Goal: Use online tool/utility: Utilize a website feature to perform a specific function

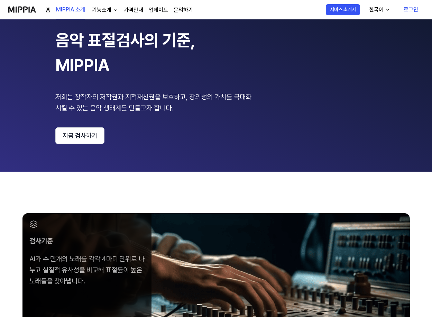
scroll to position [104, 0]
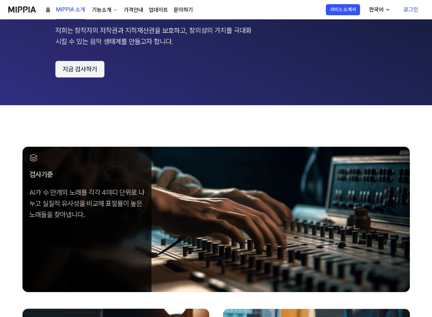
click at [89, 70] on button "지금 검사하기" at bounding box center [79, 69] width 49 height 17
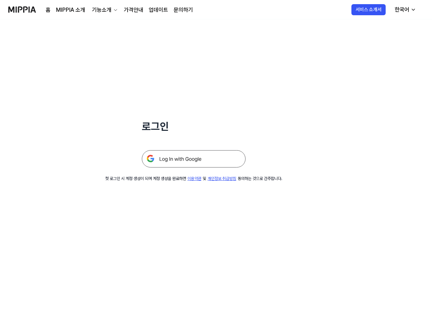
click at [199, 159] on img at bounding box center [194, 158] width 104 height 17
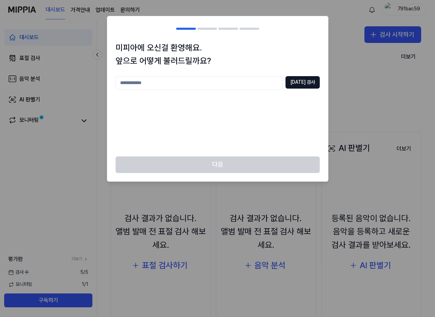
click at [145, 83] on input "text" at bounding box center [199, 83] width 167 height 14
type input "*"
type input "***"
click at [298, 86] on button "중복 검사" at bounding box center [303, 82] width 34 height 12
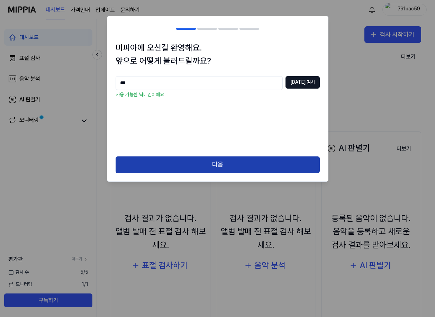
click at [218, 163] on button "다음" at bounding box center [218, 164] width 204 height 17
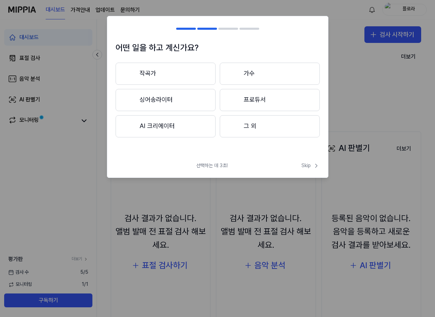
click at [153, 129] on button "AI 크리에이터" at bounding box center [166, 126] width 100 height 22
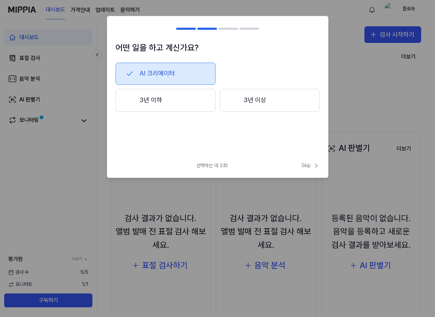
click at [260, 100] on button "3년 이상" at bounding box center [270, 100] width 100 height 23
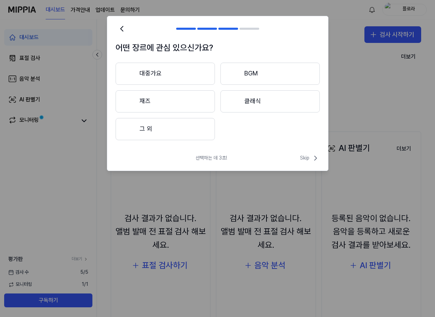
click at [148, 74] on button "대중가요" at bounding box center [165, 74] width 99 height 22
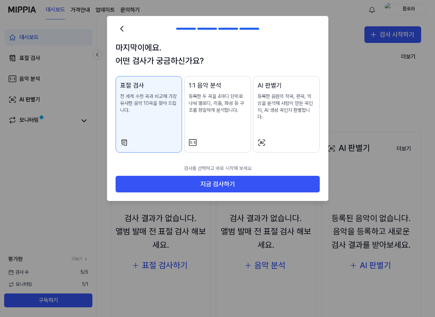
click at [141, 93] on p "전 세계 수천 곡과 비교해 가장 유사한 음악 10곡을 찾아 드립니다." at bounding box center [149, 103] width 58 height 20
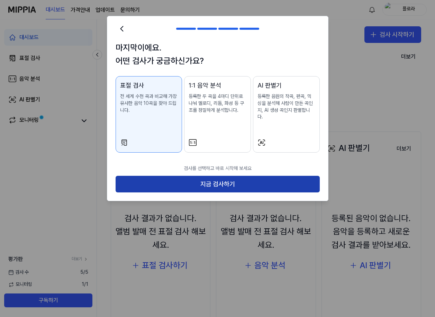
click at [229, 176] on button "지금 검사하기" at bounding box center [218, 184] width 204 height 17
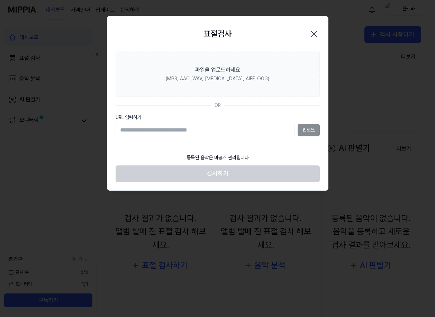
click at [309, 131] on div "업로드" at bounding box center [218, 130] width 204 height 12
click at [309, 130] on div "업로드" at bounding box center [218, 130] width 204 height 12
click at [305, 130] on div "업로드" at bounding box center [218, 130] width 204 height 12
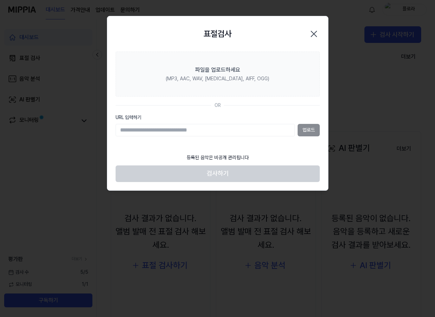
drag, startPoint x: 305, startPoint y: 130, endPoint x: 258, endPoint y: 130, distance: 47.4
click at [258, 130] on input "URL 입력하기" at bounding box center [205, 130] width 179 height 12
click at [221, 133] on input "URL 입력하기" at bounding box center [205, 130] width 179 height 12
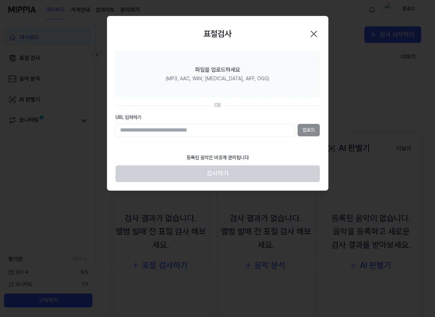
click at [123, 133] on input "URL 입력하기" at bounding box center [205, 130] width 179 height 12
paste input "**********"
type input "**********"
click at [309, 131] on button "업로드" at bounding box center [309, 130] width 22 height 12
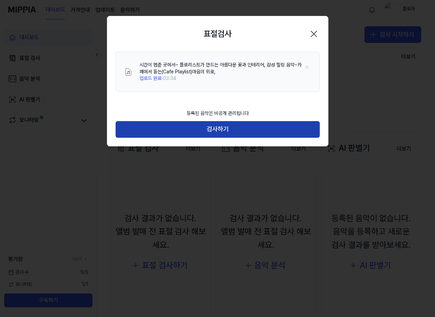
click at [216, 129] on button "검사하기" at bounding box center [218, 129] width 204 height 17
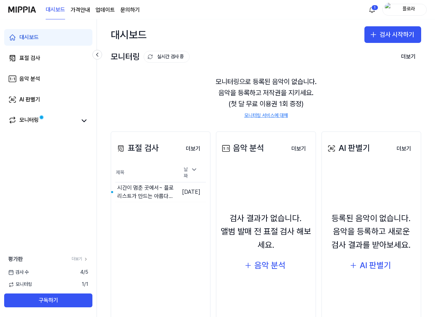
click at [152, 208] on div "표절 검사 더보기 표절 검사 제목 날짜 시간이 멈춘 곳에서~ 플로리스트가 만드는 아름다운 꽃과 인테리어, 감성 힐링 음악~카페에서 이동하기 2…" at bounding box center [161, 238] width 100 height 213
click at [156, 197] on td "시간이 멈춘 곳에서~ 플로리스트가 만드는 아름다운 꽃과 인테리어, 감성 힐링 음악~카페에서 이동하기" at bounding box center [145, 191] width 60 height 19
click at [146, 146] on div "표절 검사" at bounding box center [137, 148] width 44 height 13
click at [190, 147] on button "더보기" at bounding box center [193, 149] width 26 height 14
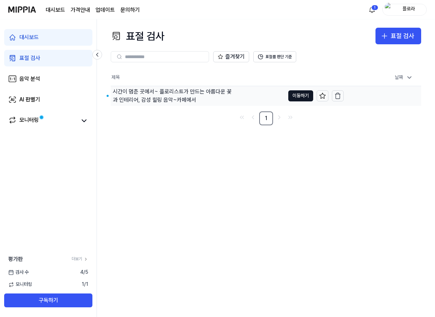
click at [140, 89] on div "시간이 멈춘 곳에서~ 플로리스트가 만드는 아름다운 꽃과 인테리어, 감성 힐링 음악~카페에서" at bounding box center [173, 96] width 120 height 17
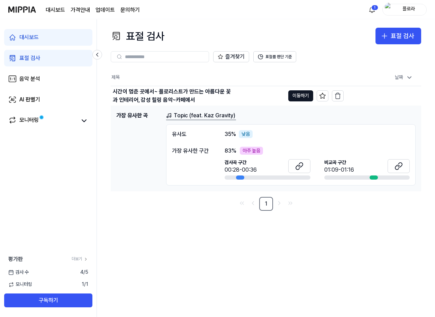
click at [189, 118] on link "Topic (feat. Kaz Gravity)" at bounding box center [201, 115] width 70 height 9
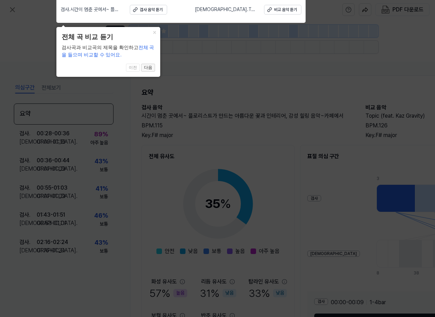
click at [149, 67] on button "다음" at bounding box center [148, 68] width 14 height 8
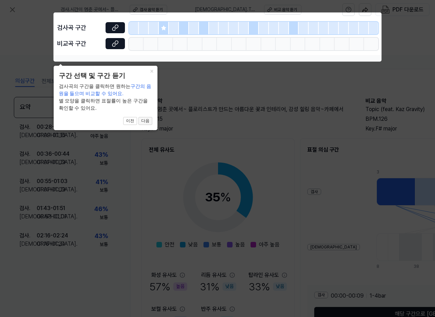
click at [144, 119] on button "다음" at bounding box center [145, 121] width 14 height 8
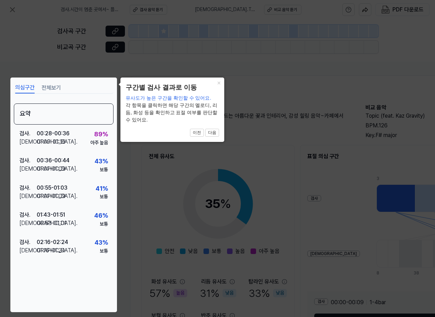
click at [47, 88] on button "전체보기" at bounding box center [51, 87] width 19 height 11
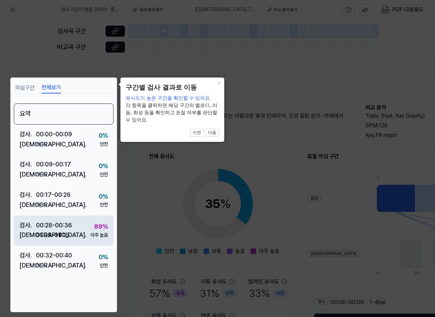
click at [94, 230] on div "89 %" at bounding box center [101, 227] width 14 height 10
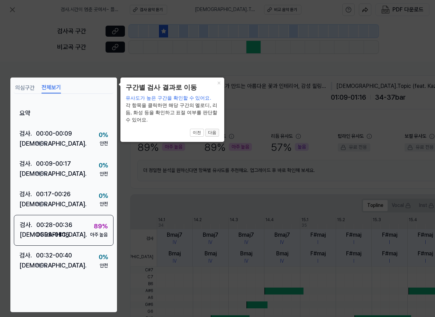
click at [212, 132] on button "다음" at bounding box center [212, 133] width 14 height 8
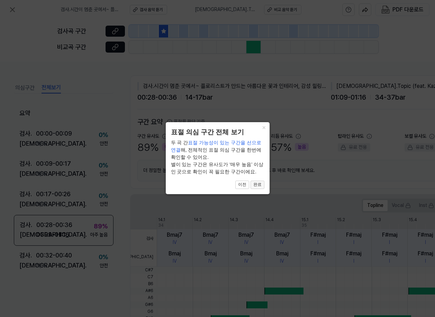
click at [258, 183] on button "완료" at bounding box center [258, 185] width 14 height 8
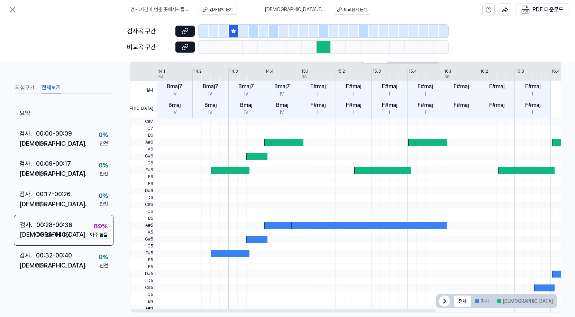
scroll to position [158, 0]
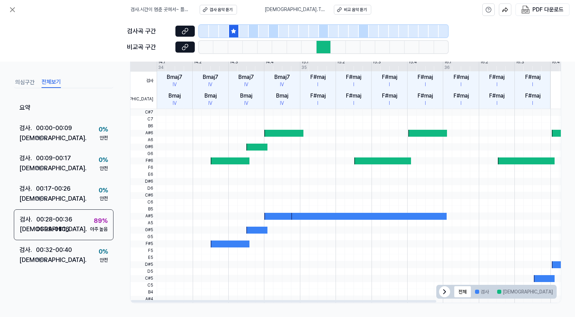
click at [435, 292] on div at bounding box center [564, 292] width 4 height 4
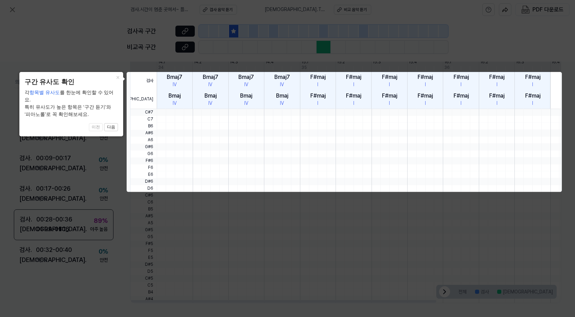
scroll to position [0, 0]
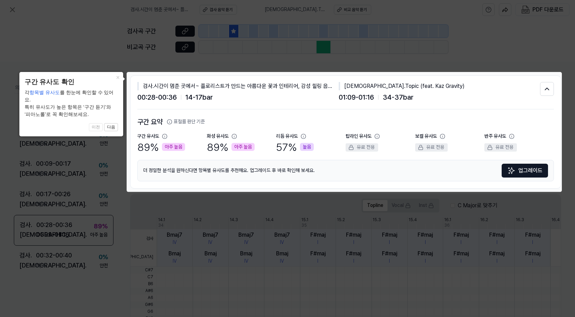
click at [435, 292] on icon at bounding box center [287, 158] width 575 height 317
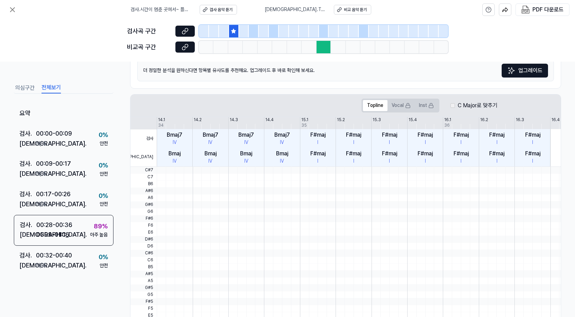
scroll to position [104, 0]
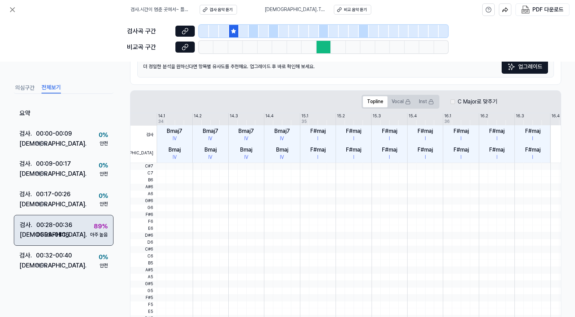
click at [85, 237] on div "검사 . 00:28 - 00:36 비교 . 01:09 - 01:16 89 % 아주 높음" at bounding box center [64, 230] width 100 height 31
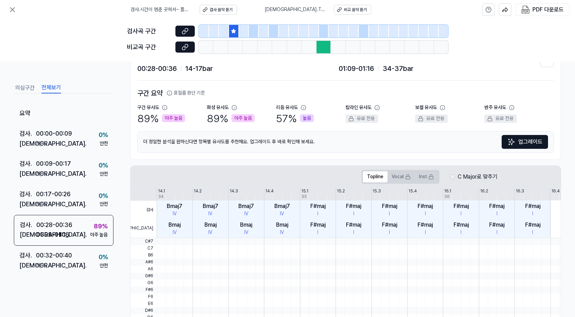
scroll to position [0, 0]
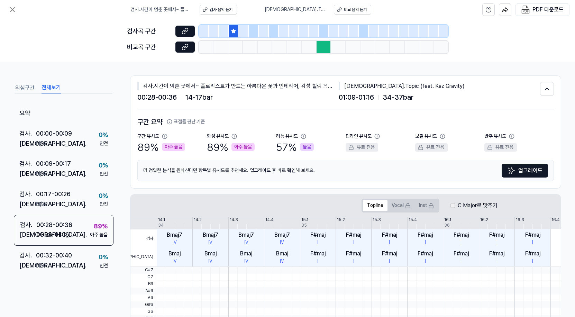
click at [184, 123] on button "표절률 판단 기준" at bounding box center [186, 121] width 38 height 7
click at [202, 174] on div "더 정밀한 분석을 원하신다면 항목별 유사도를 추천해요. 업그레이드 후 바로 확인해 보세요. 업그레이드" at bounding box center [345, 170] width 417 height 21
click at [283, 147] on div "57 % 높음" at bounding box center [295, 147] width 38 height 15
click at [218, 9] on div "검사 음악 듣기" at bounding box center [221, 10] width 23 height 6
click at [344, 10] on div "비교 음악 듣기" at bounding box center [355, 10] width 23 height 6
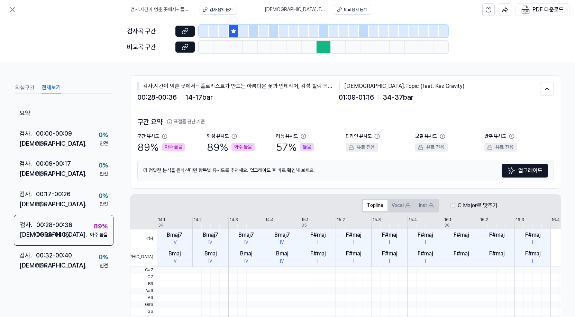
click at [191, 122] on button "표절률 판단 기준" at bounding box center [186, 121] width 38 height 7
click at [192, 121] on button "표절률 판단 기준" at bounding box center [186, 121] width 38 height 7
click at [226, 9] on div "검사 음악 듣기" at bounding box center [221, 10] width 23 height 6
click at [25, 85] on button "의심구간" at bounding box center [24, 87] width 19 height 11
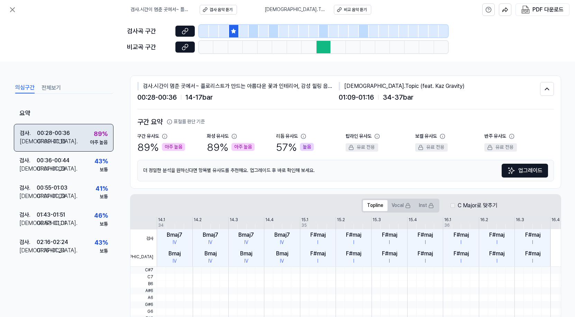
click at [55, 134] on div "00:28 - 00:36" at bounding box center [53, 133] width 33 height 8
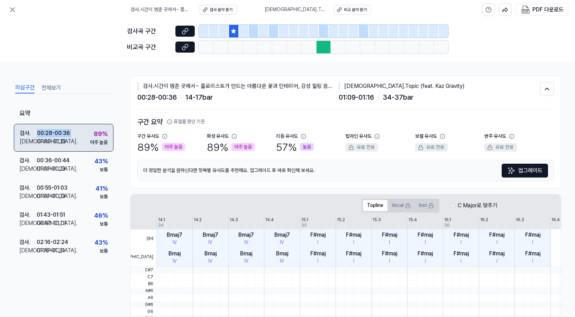
click at [55, 134] on div "00:28 - 00:36" at bounding box center [53, 133] width 33 height 8
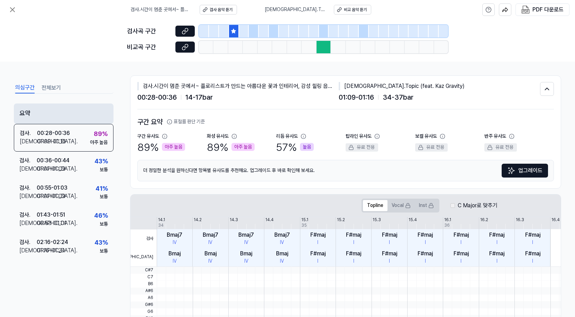
drag, startPoint x: 55, startPoint y: 134, endPoint x: 44, endPoint y: 105, distance: 31.1
click at [44, 105] on div "요약" at bounding box center [64, 114] width 100 height 20
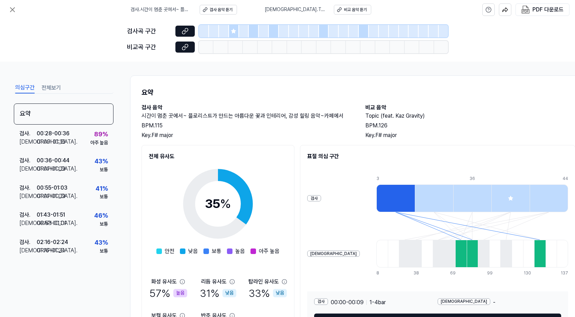
click at [46, 88] on button "전체보기" at bounding box center [51, 87] width 19 height 11
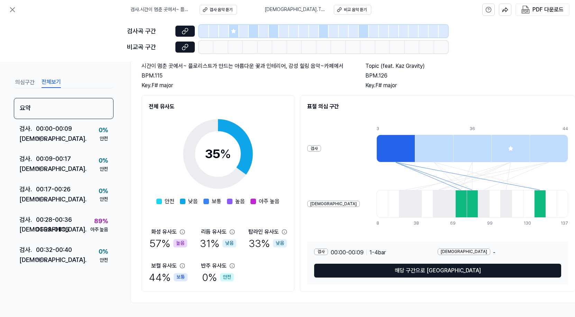
scroll to position [53, 0]
click at [362, 10] on div "비교 음악 듣기" at bounding box center [355, 10] width 23 height 6
click at [364, 251] on div "00:00 - 00:09 1 - 4 bar" at bounding box center [358, 253] width 55 height 8
click at [377, 144] on div at bounding box center [396, 149] width 38 height 28
drag, startPoint x: 466, startPoint y: 206, endPoint x: 447, endPoint y: 205, distance: 19.4
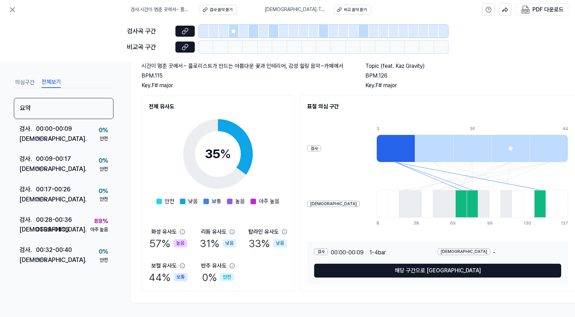
click at [435, 206] on div at bounding box center [473, 204] width 192 height 28
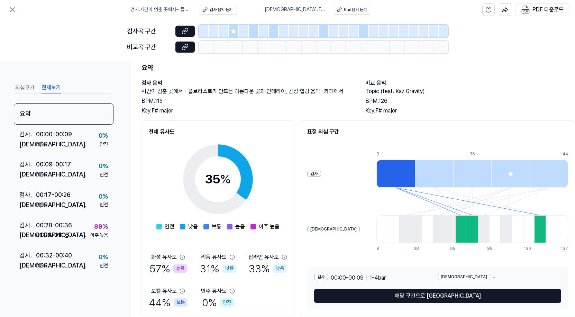
scroll to position [0, 0]
